Goal: Information Seeking & Learning: Learn about a topic

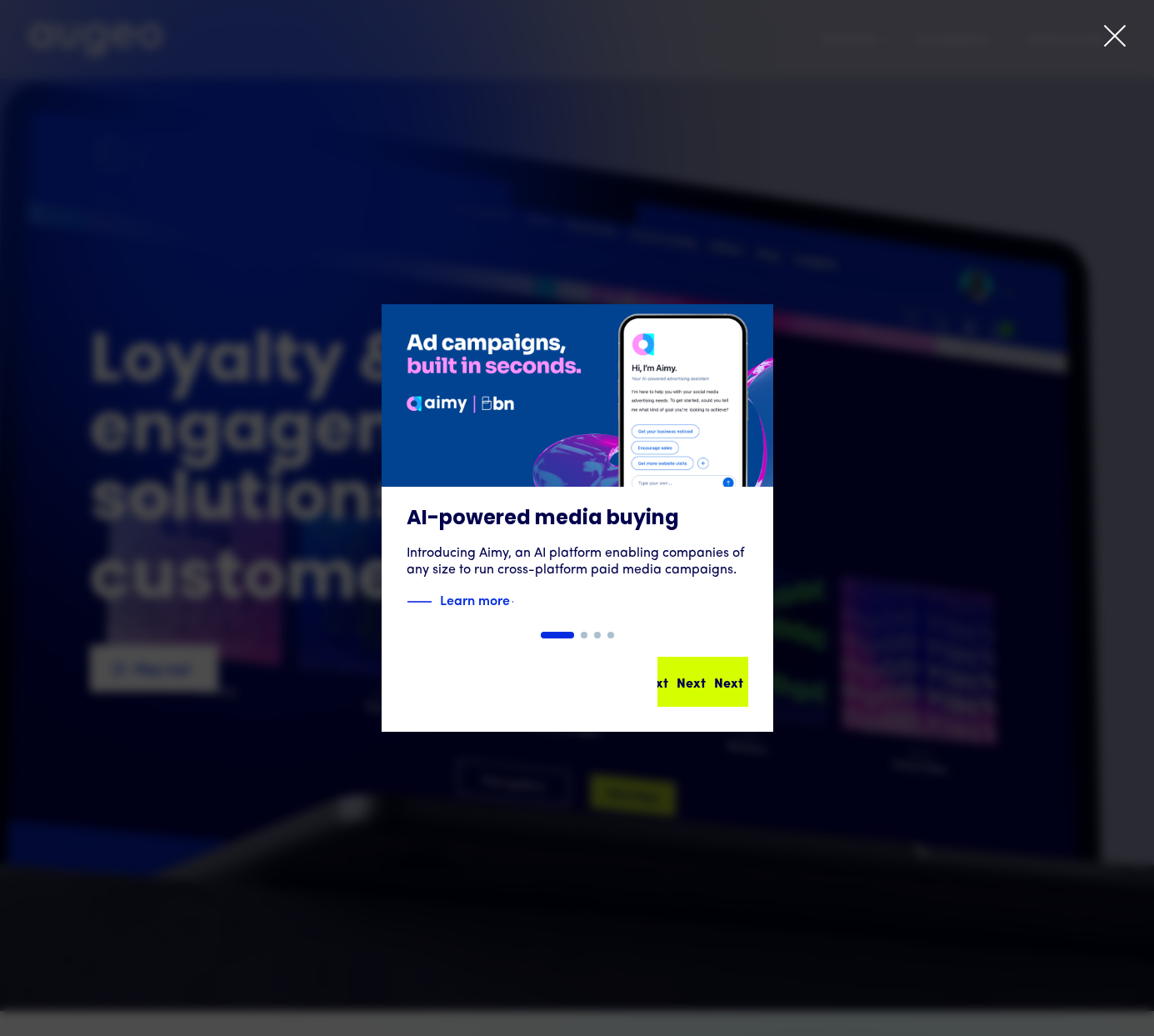
scroll to position [16, 0]
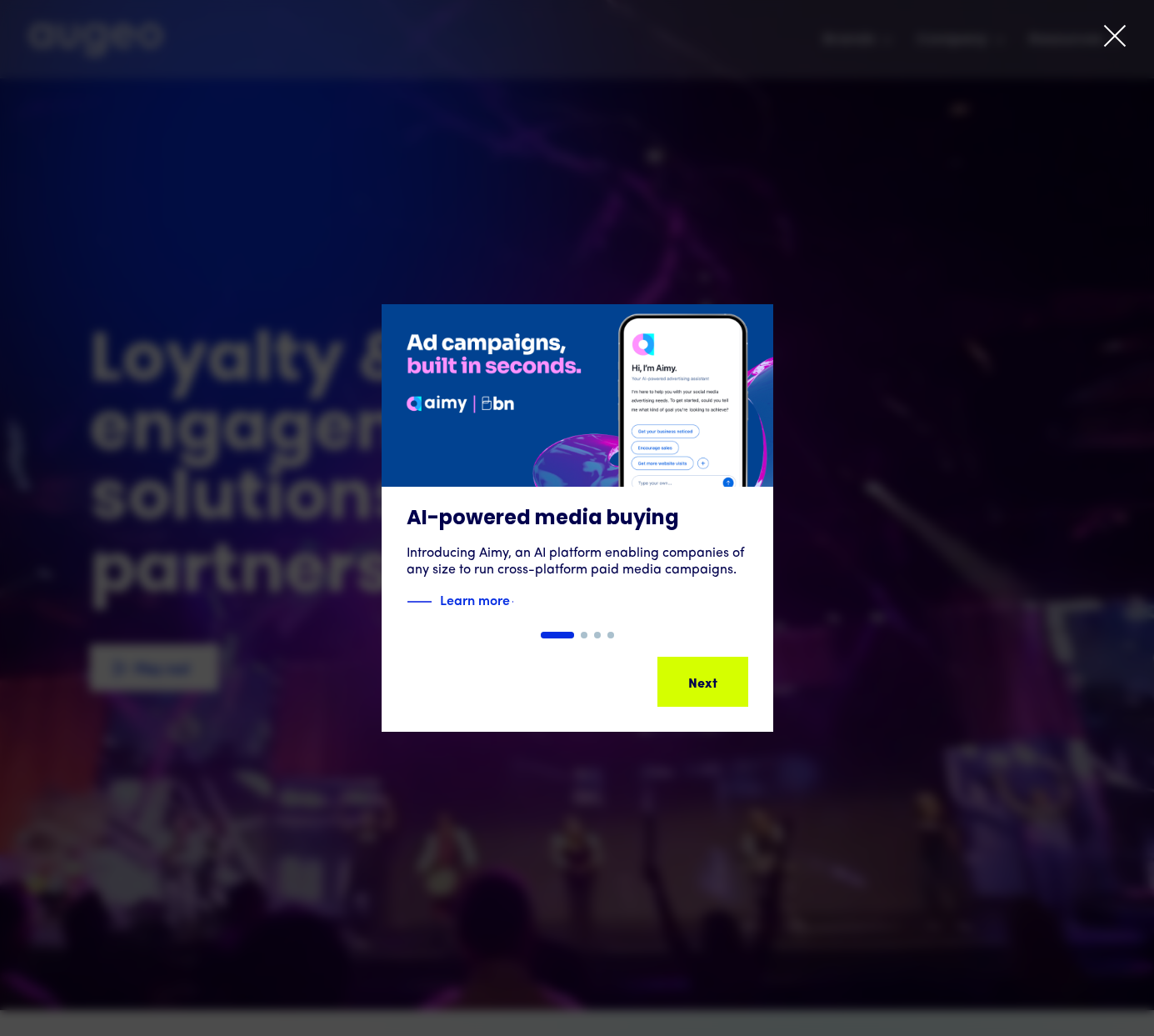
click at [1119, 39] on icon at bounding box center [1115, 36] width 25 height 25
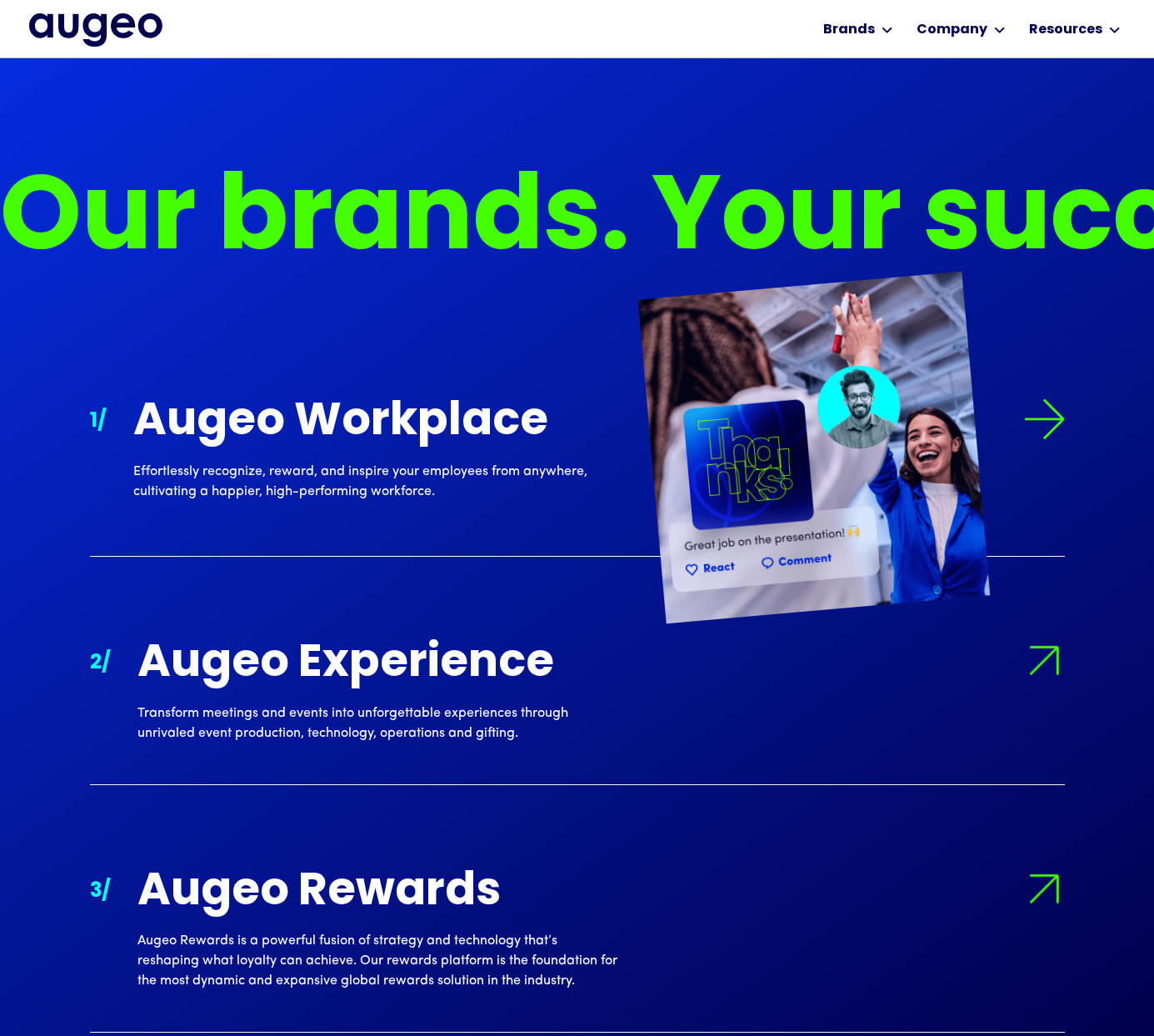
scroll to position [1659, 0]
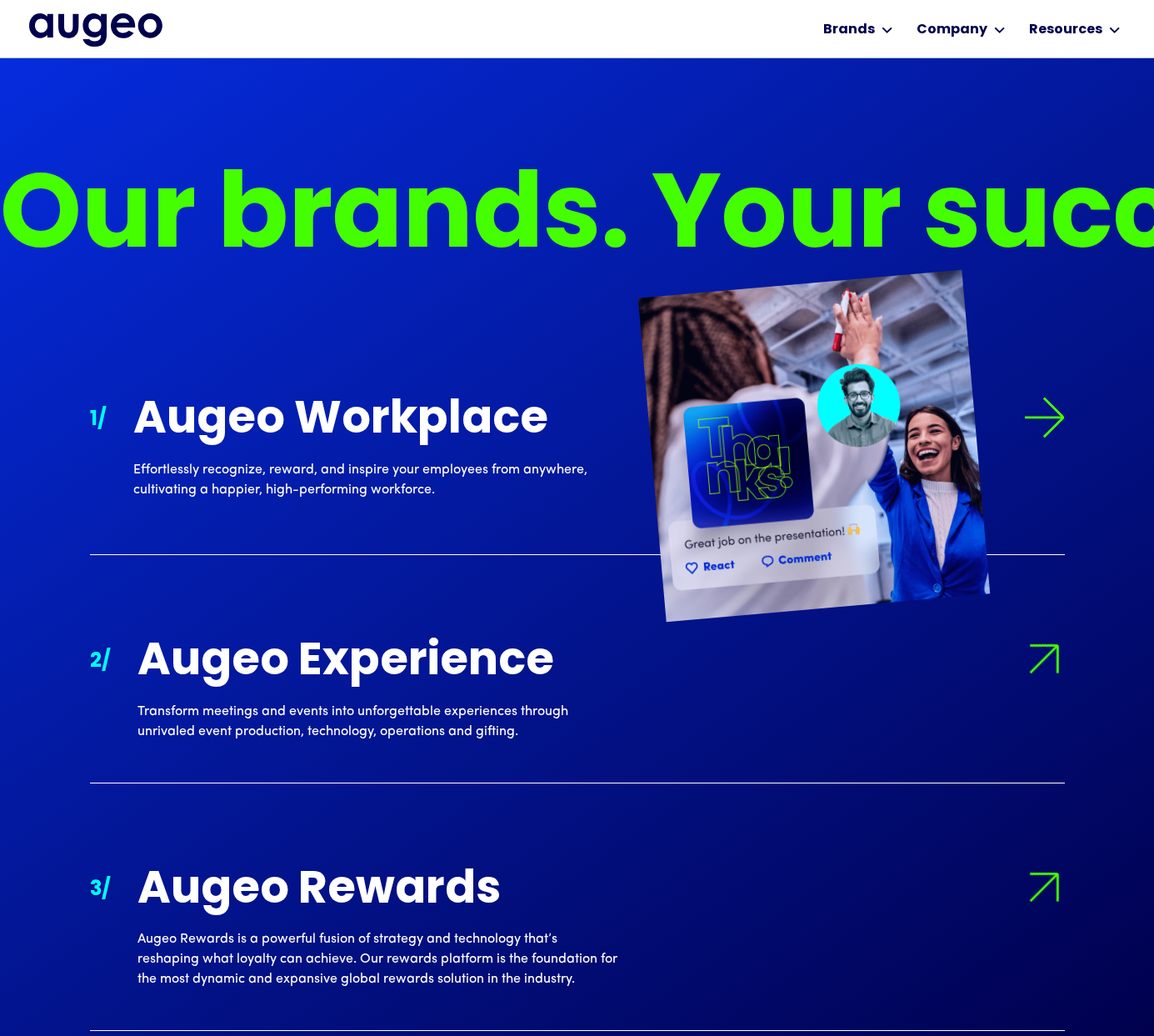
click at [1043, 421] on img at bounding box center [1045, 418] width 42 height 42
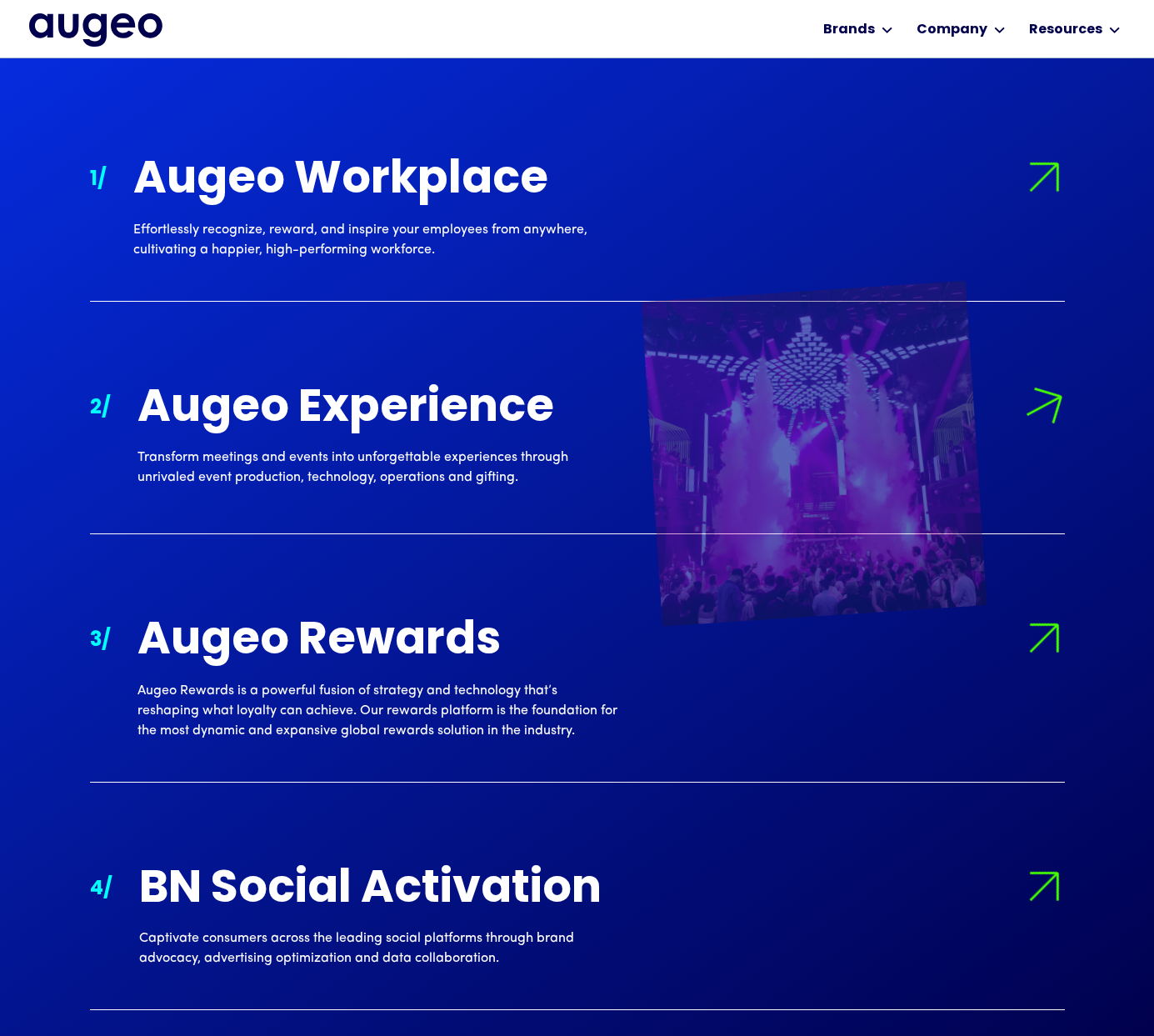
scroll to position [1899, 0]
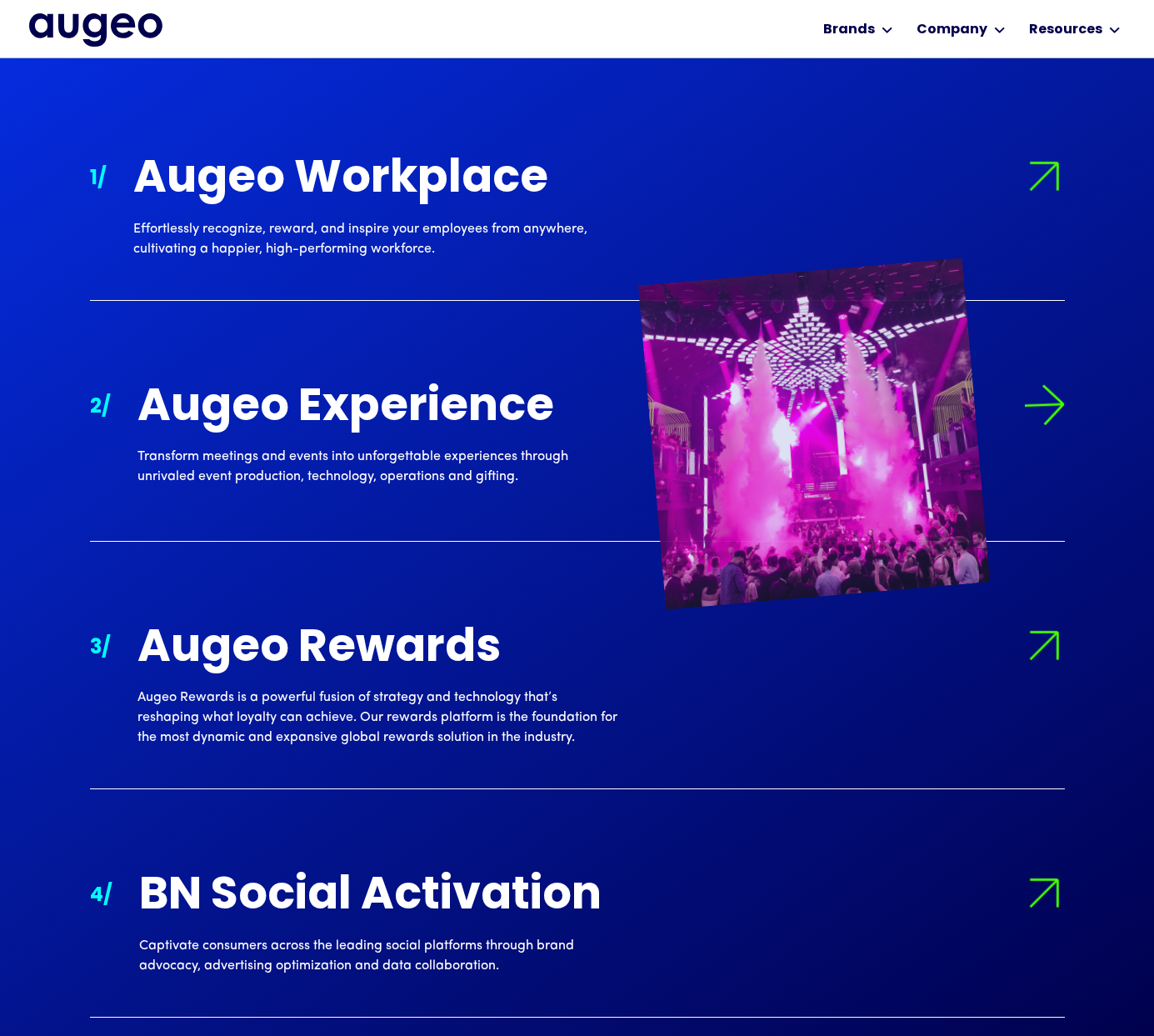
click at [1046, 409] on img at bounding box center [1044, 405] width 43 height 43
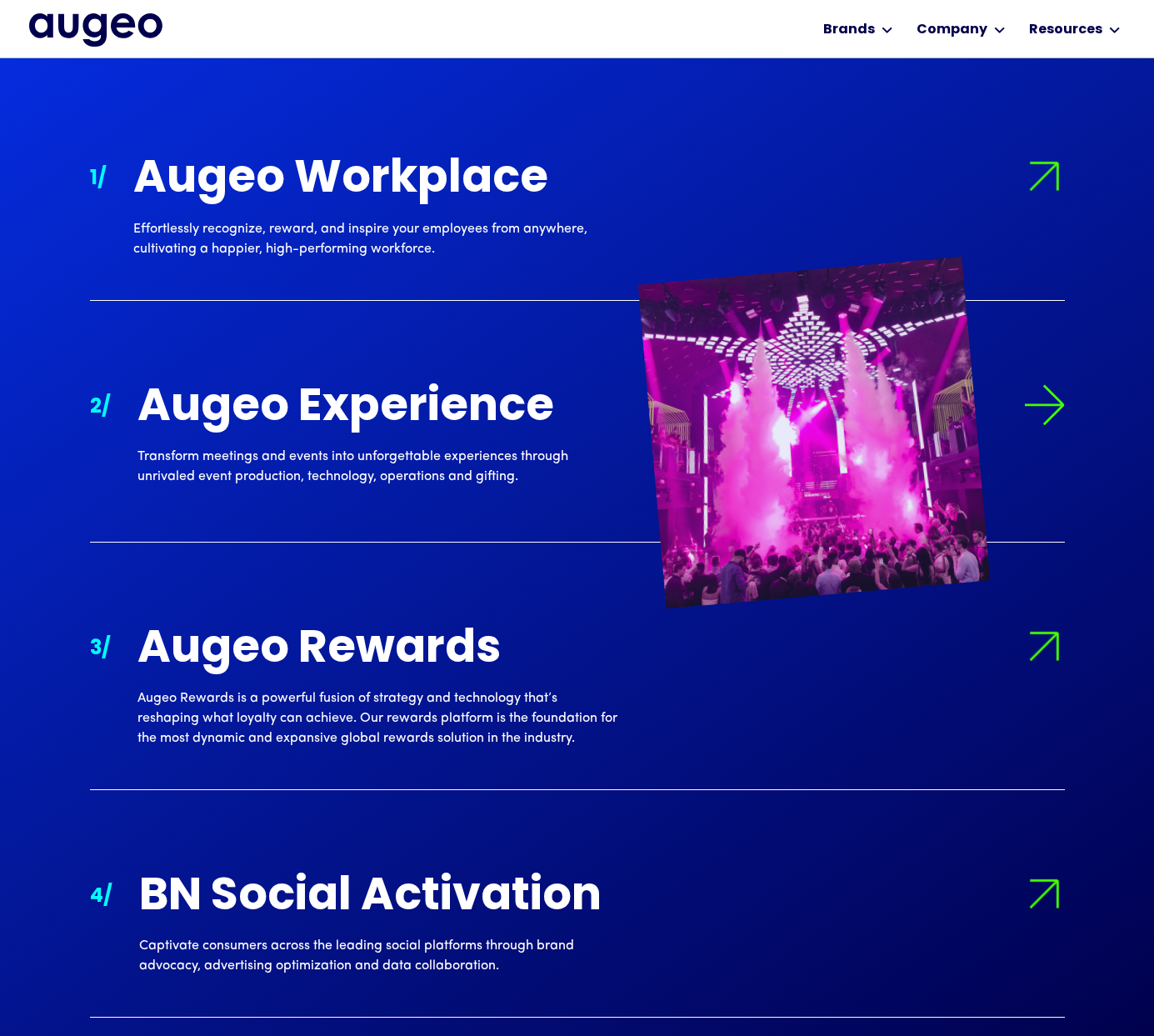
scroll to position [1900, 0]
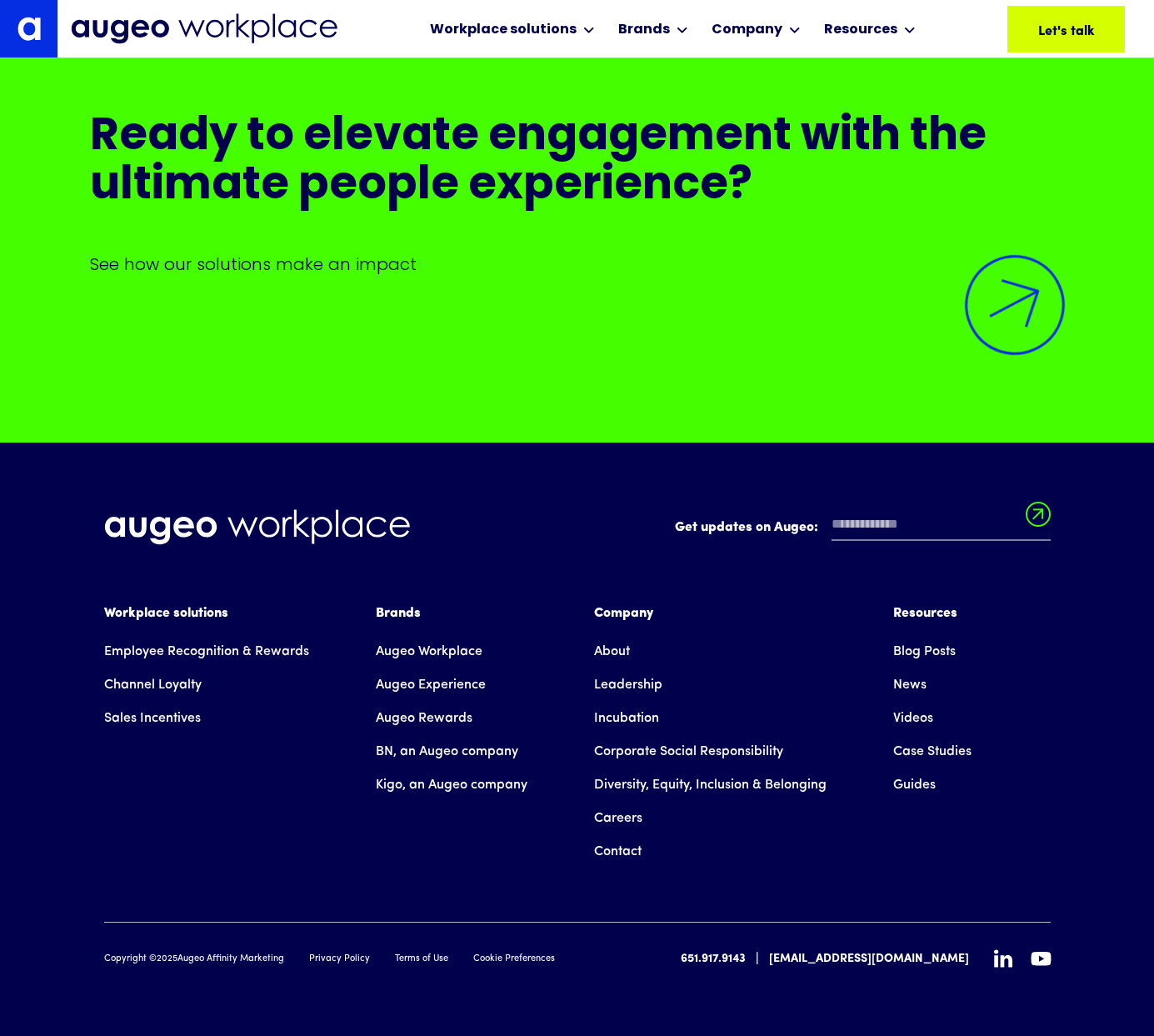
scroll to position [12091, 0]
click at [616, 682] on link "Leadership" at bounding box center [629, 685] width 68 height 33
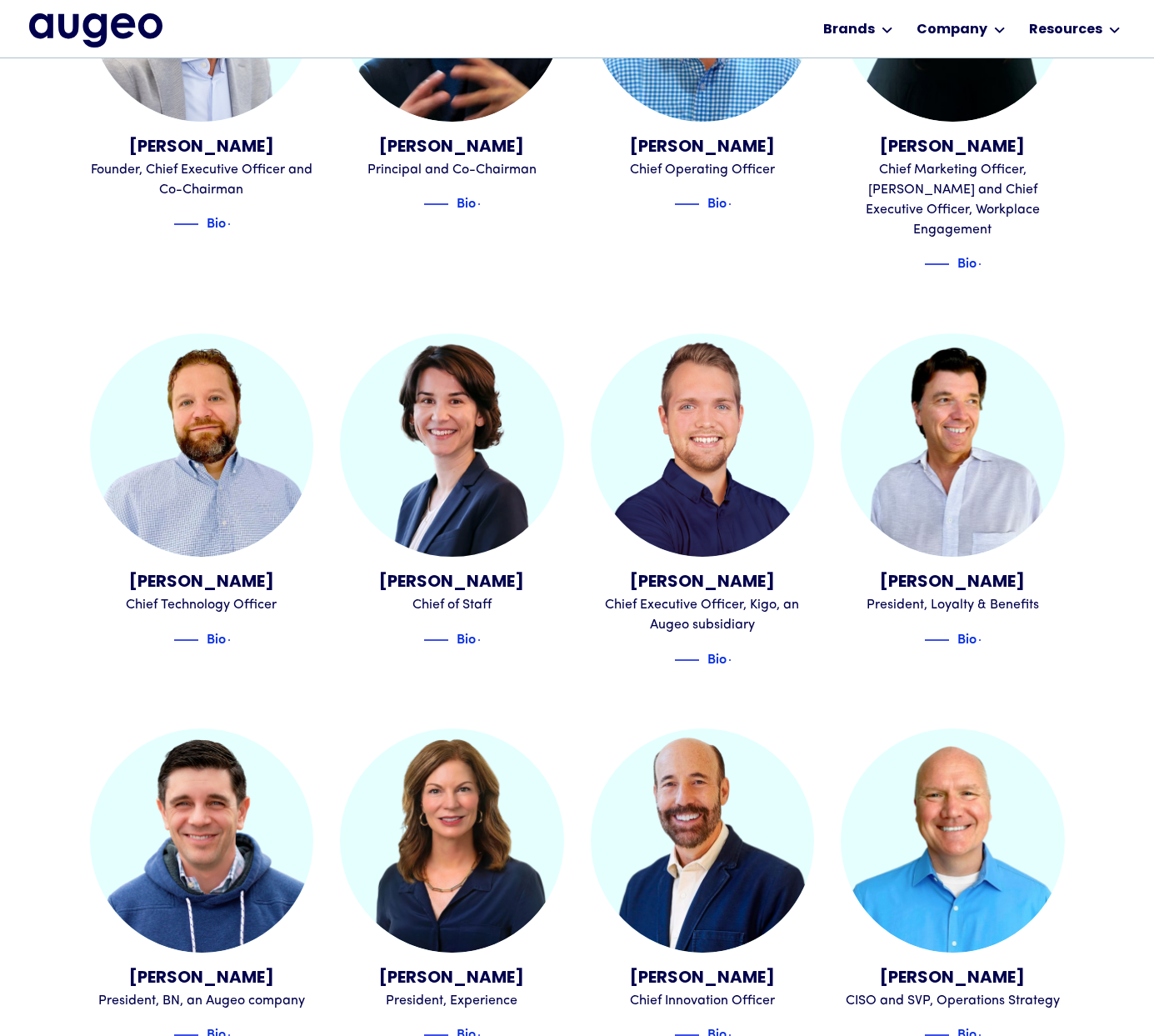
scroll to position [989, 0]
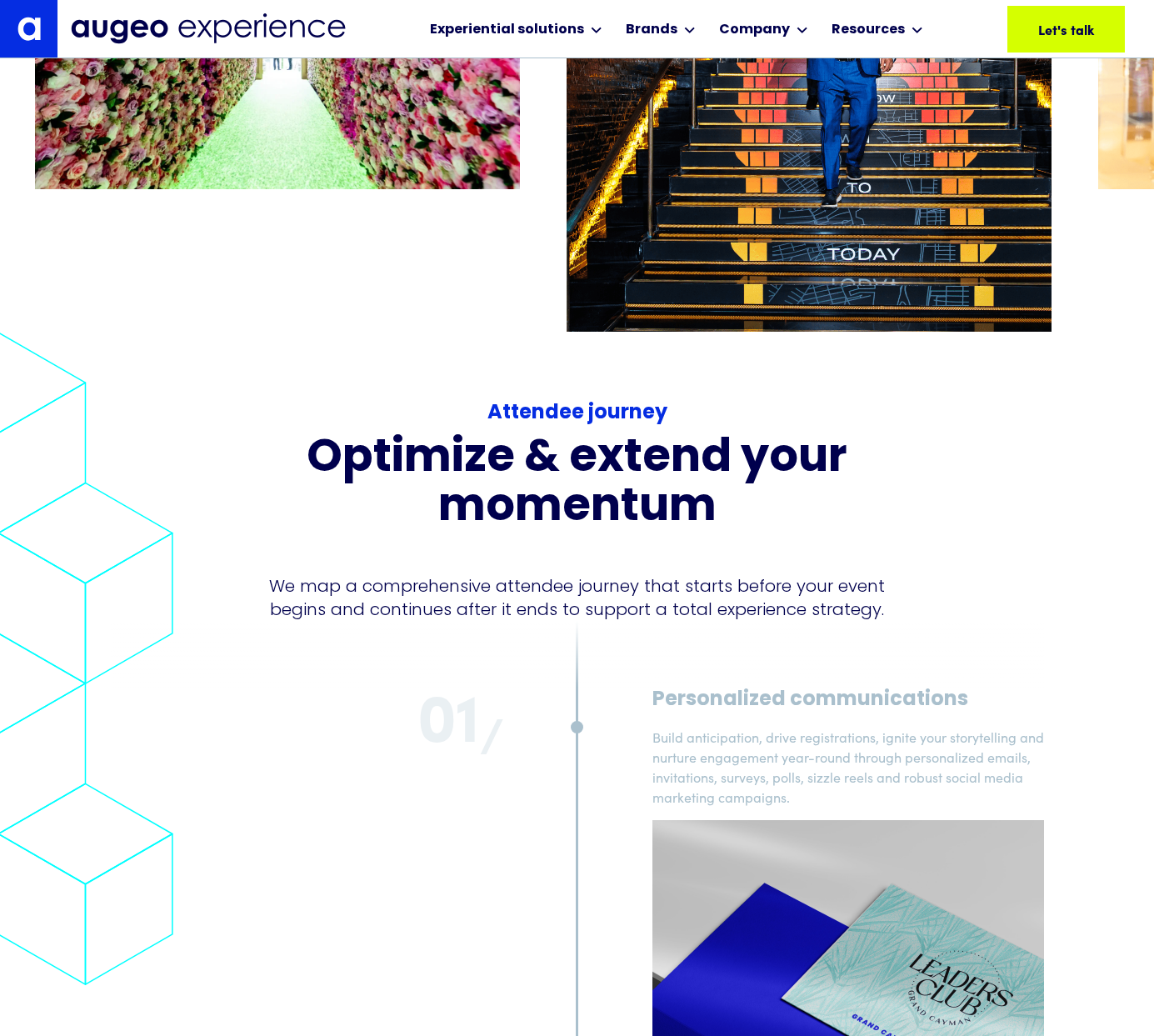
click at [22, 35] on img at bounding box center [29, 28] width 24 height 24
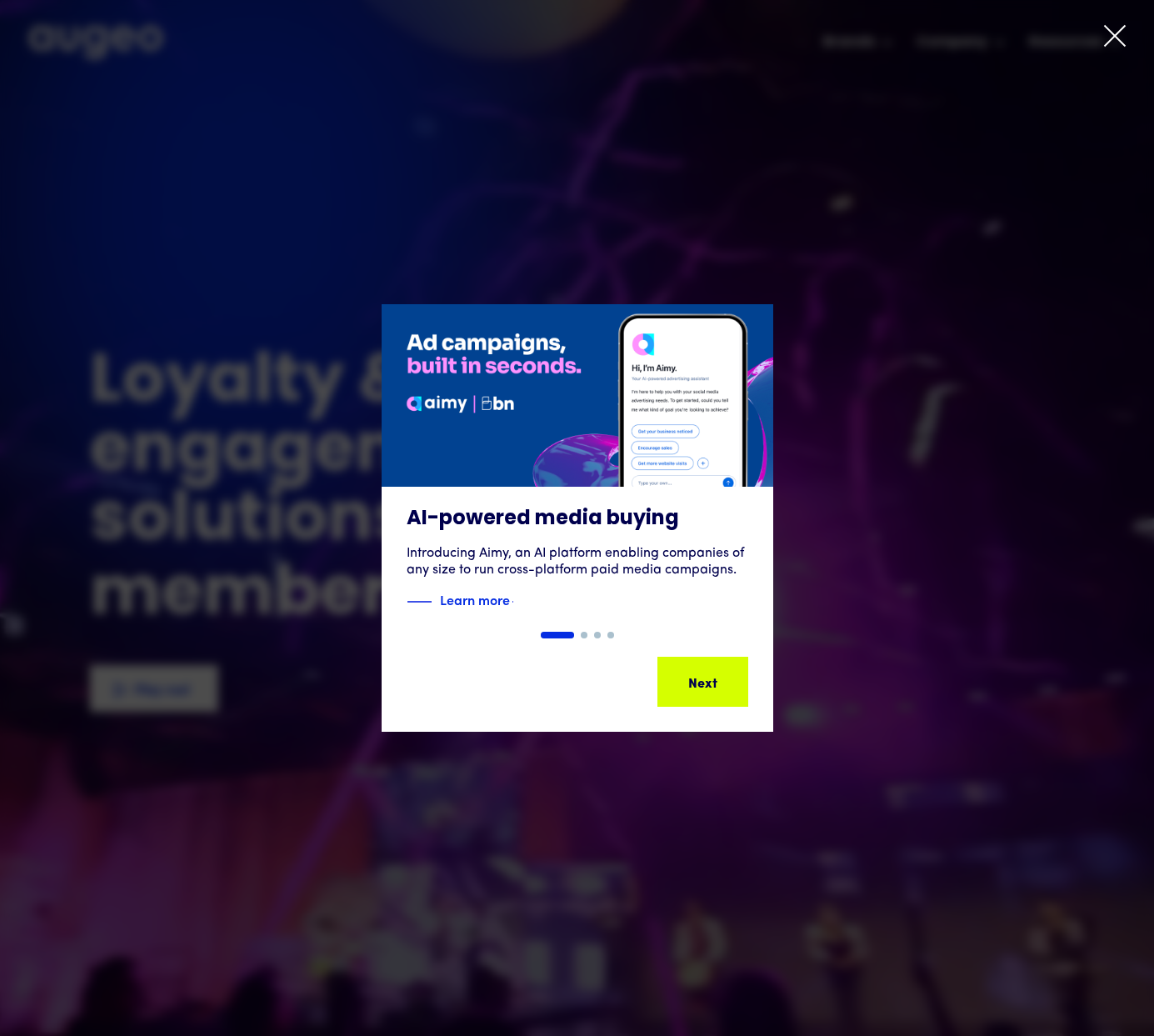
click at [1109, 39] on icon at bounding box center [1115, 36] width 25 height 25
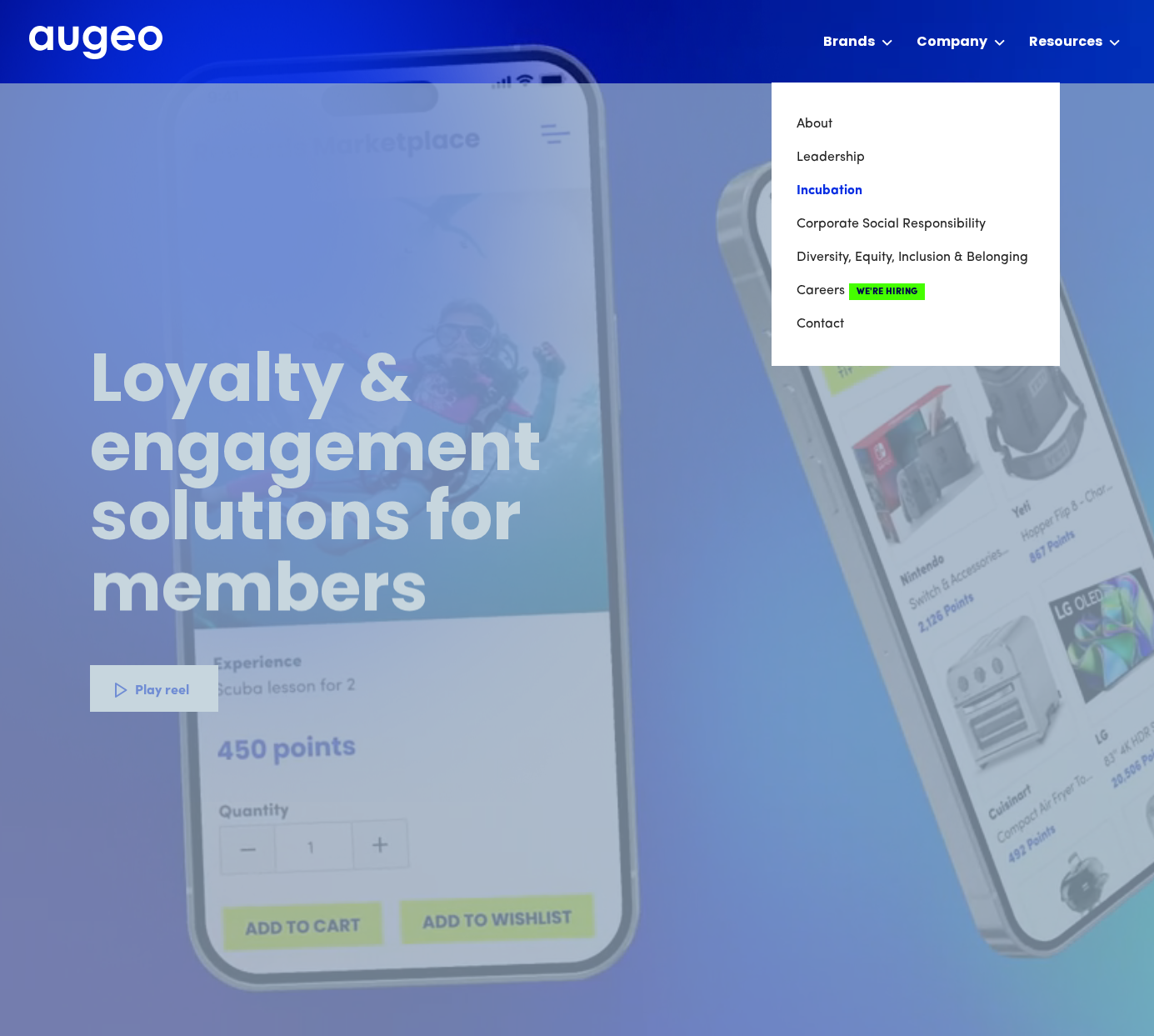
click at [844, 192] on link "Incubation" at bounding box center [916, 191] width 238 height 33
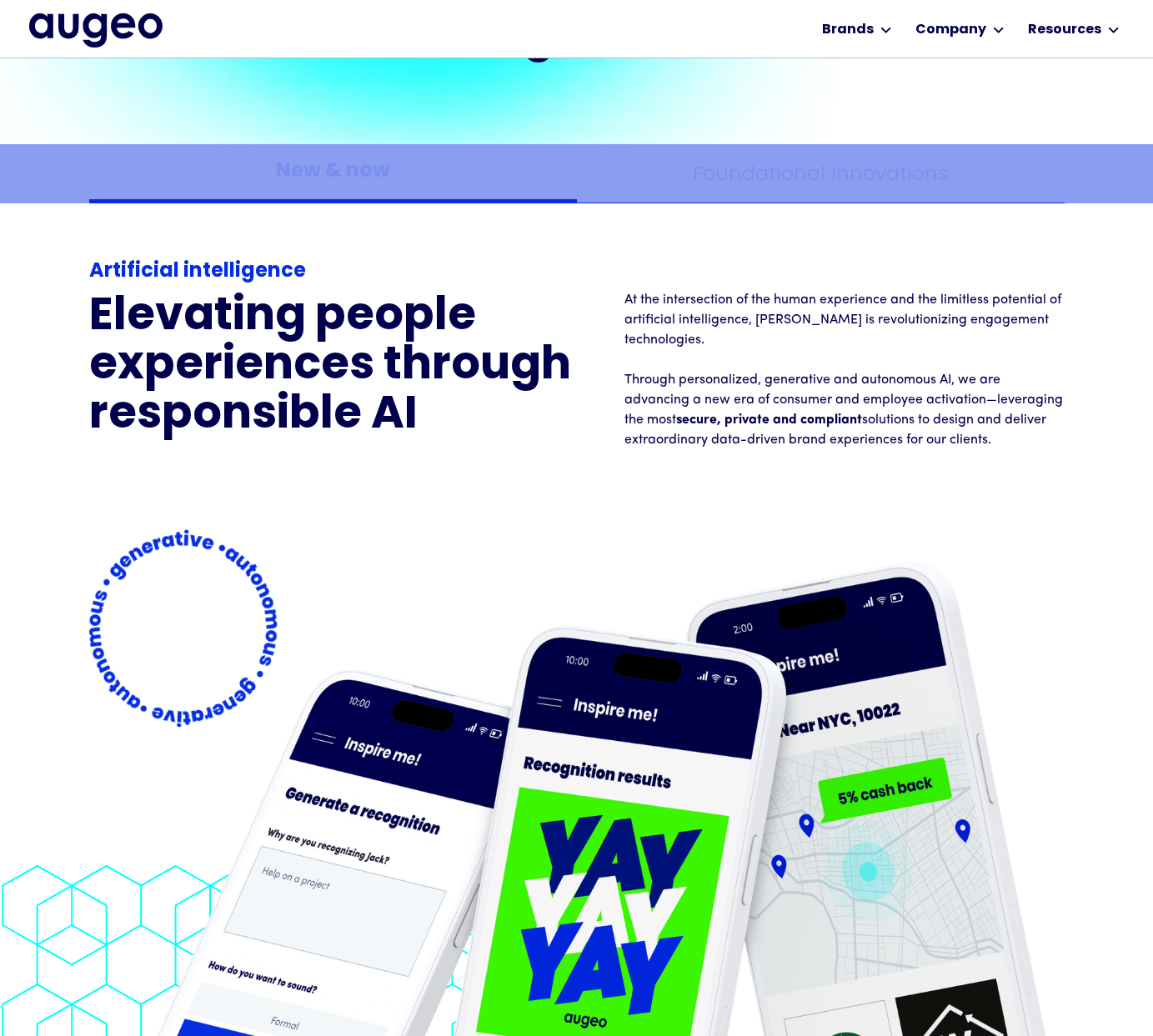
click at [864, 173] on div "Foundational innovations" at bounding box center [821, 173] width 256 height 22
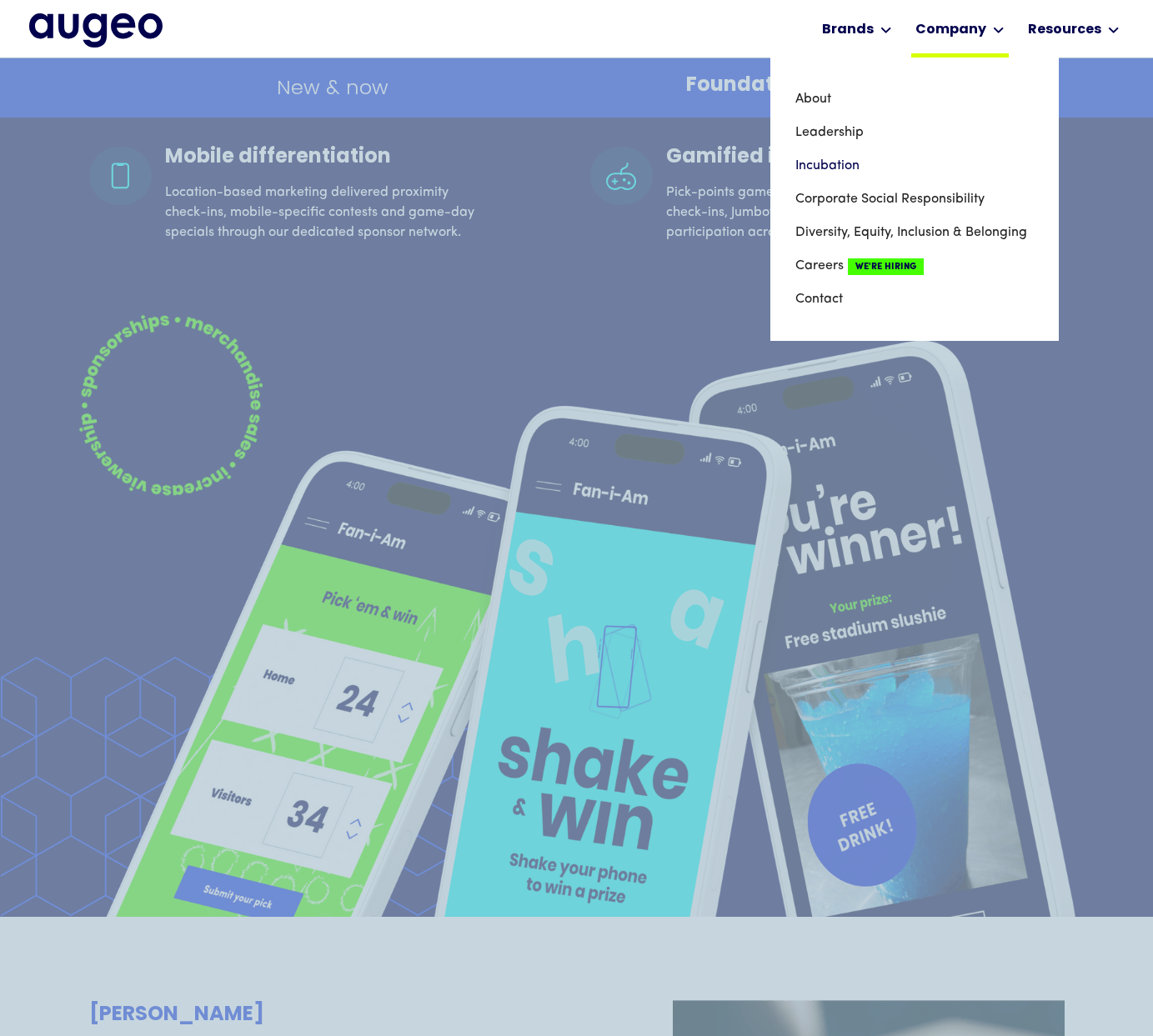
scroll to position [6586, 0]
click at [824, 234] on link "Diversity, Equity, Inclusion & Belonging" at bounding box center [915, 233] width 238 height 33
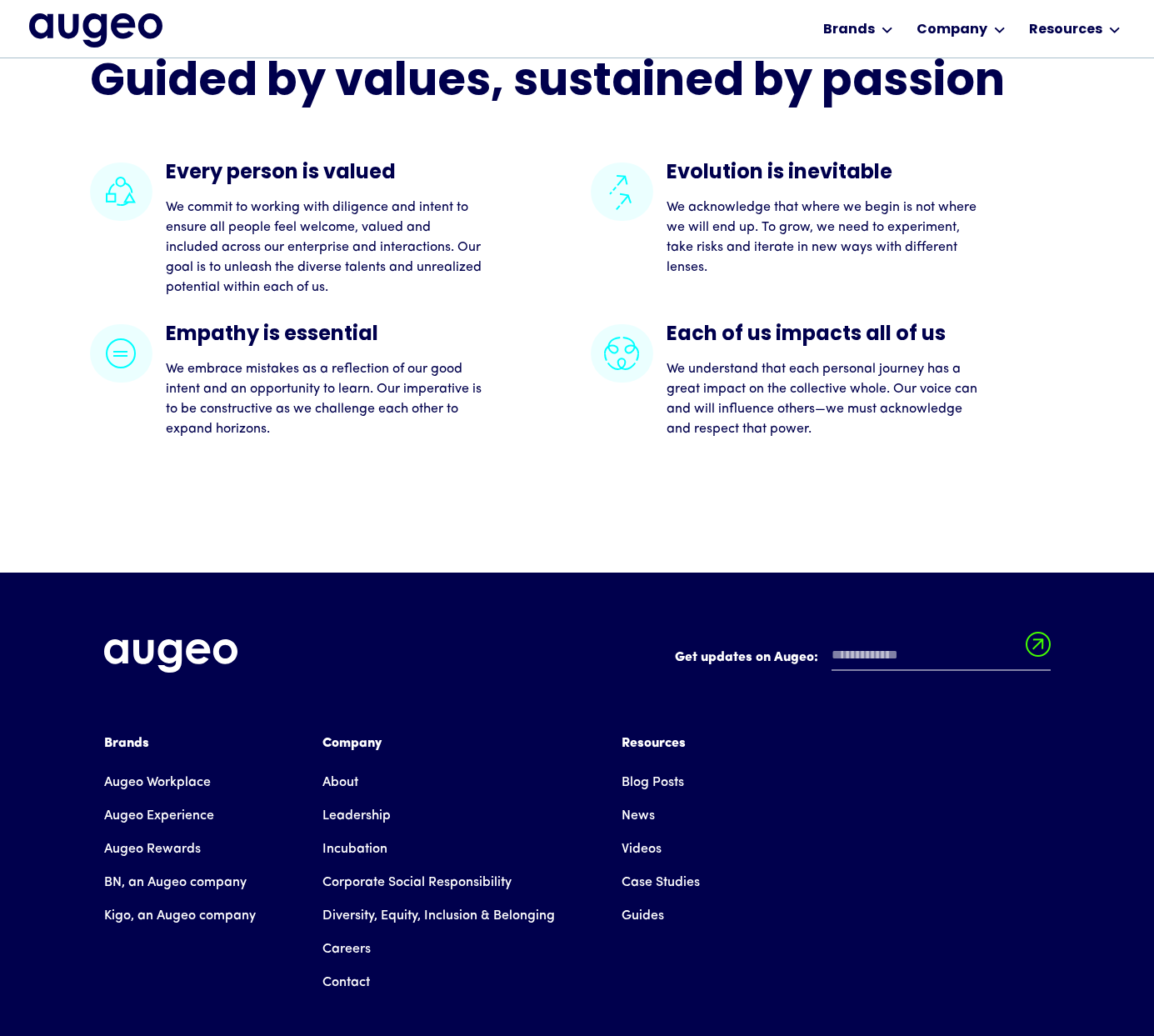
scroll to position [4205, 0]
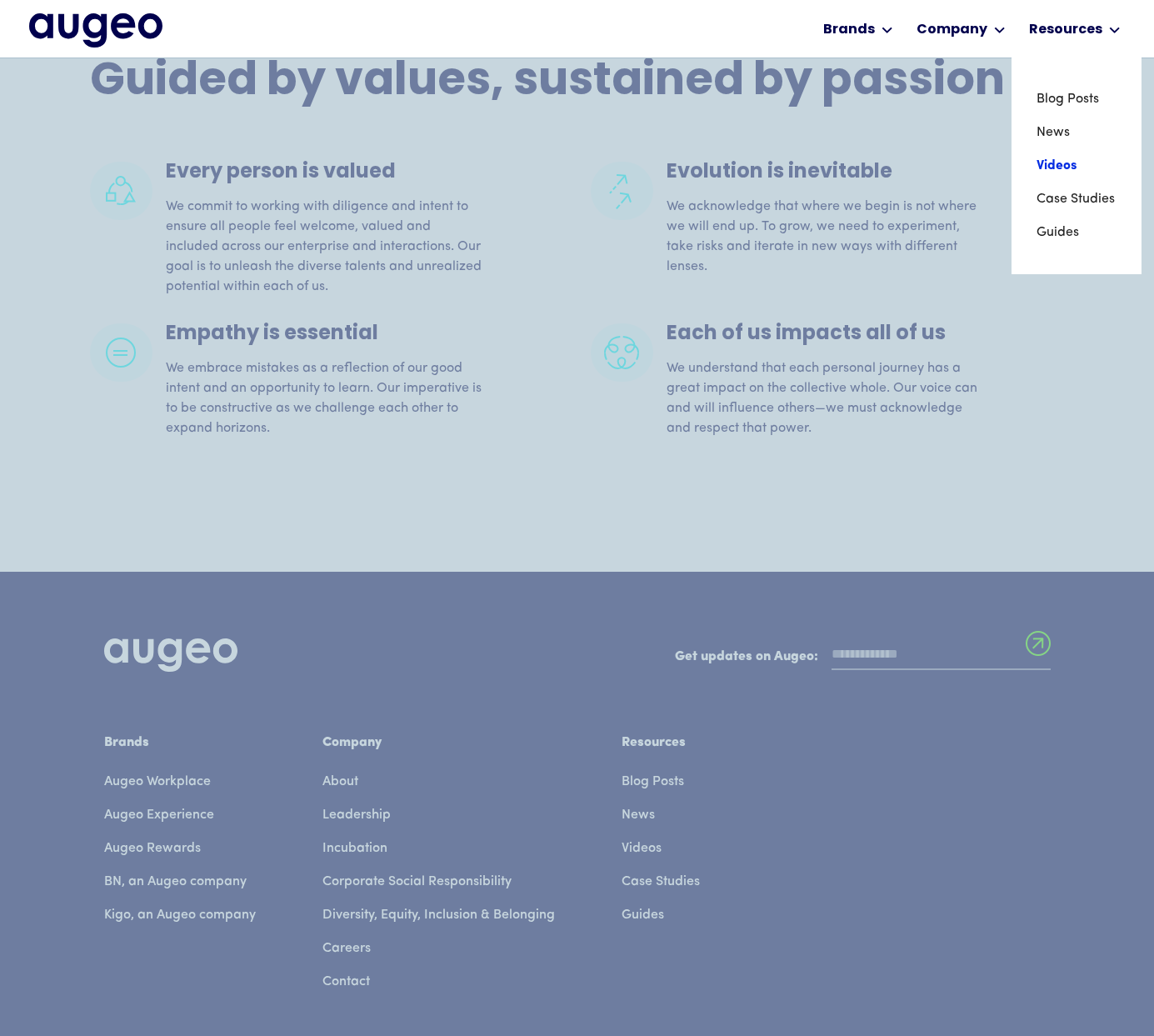
click at [1060, 165] on link "Videos" at bounding box center [1076, 166] width 80 height 33
